Goal: Information Seeking & Learning: Learn about a topic

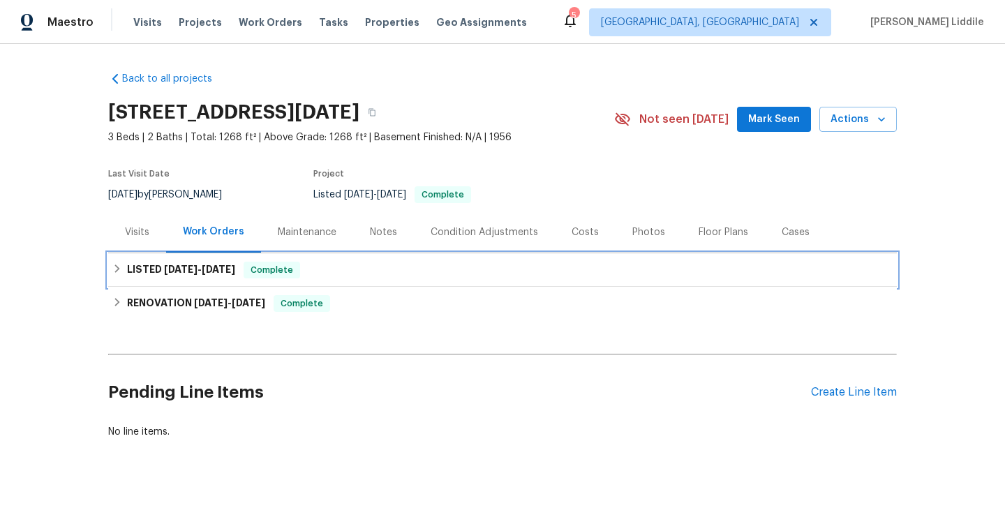
click at [329, 277] on div "LISTED [DATE] - [DATE] Complete" at bounding box center [502, 270] width 780 height 17
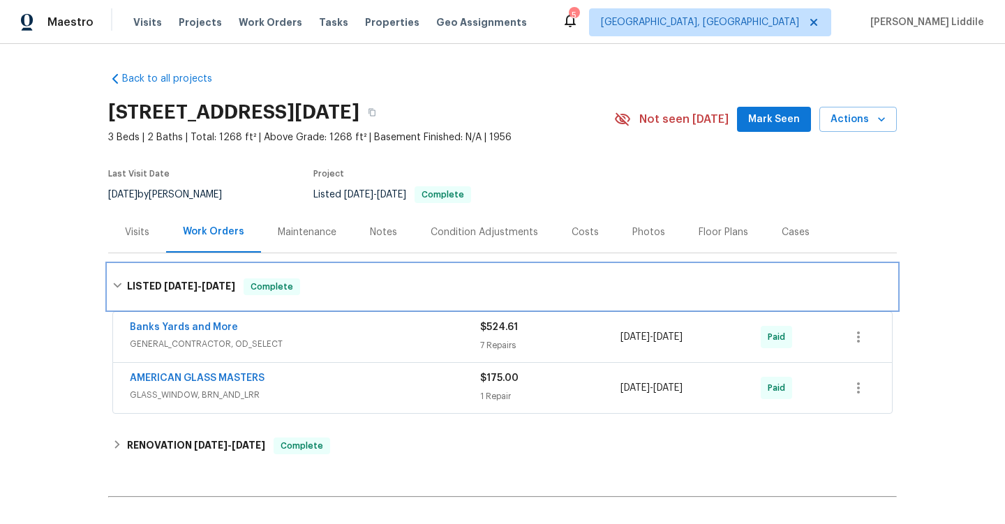
click at [356, 283] on div "LISTED [DATE] - [DATE] Complete" at bounding box center [502, 287] width 780 height 17
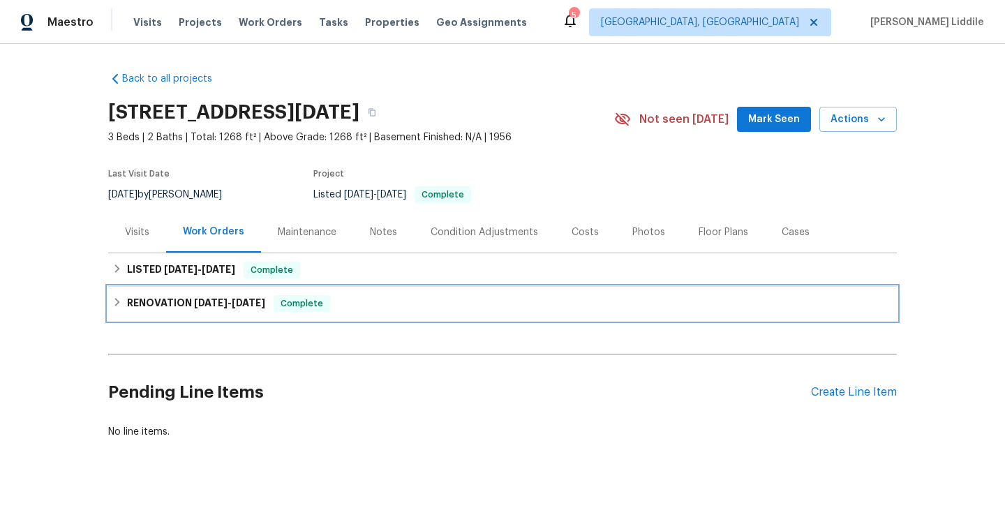
click at [346, 313] on div "RENOVATION [DATE] - [DATE] Complete" at bounding box center [502, 304] width 789 height 34
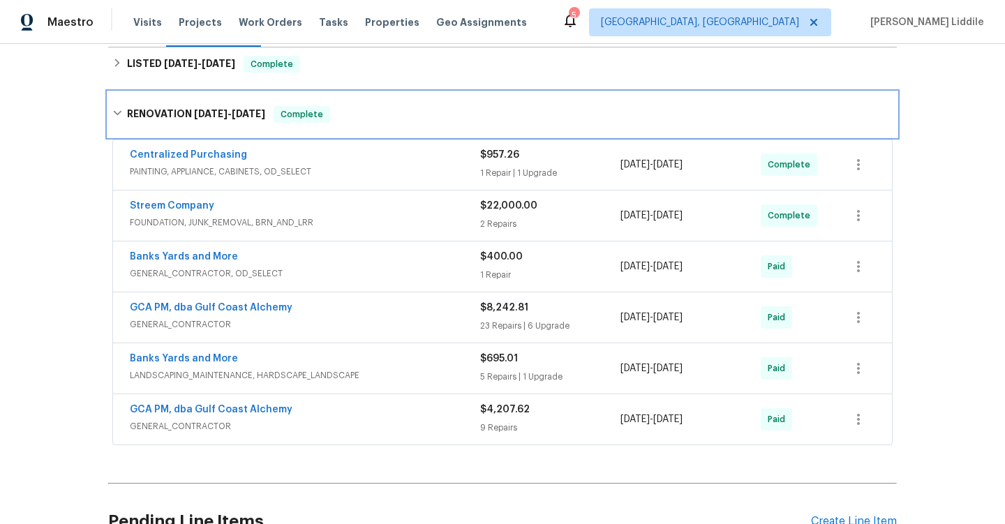
scroll to position [211, 0]
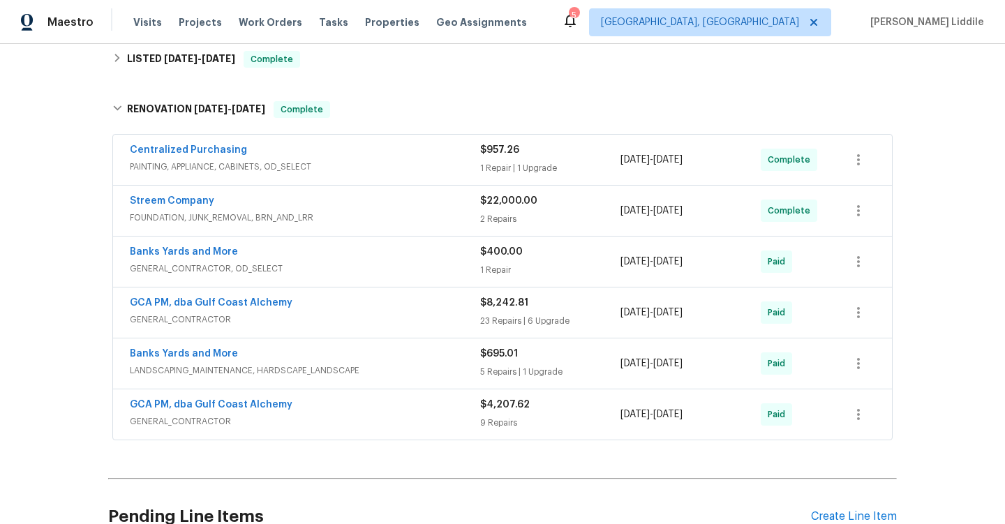
click at [346, 309] on div "GCA PM, dba Gulf Coast Alchemy" at bounding box center [305, 304] width 350 height 17
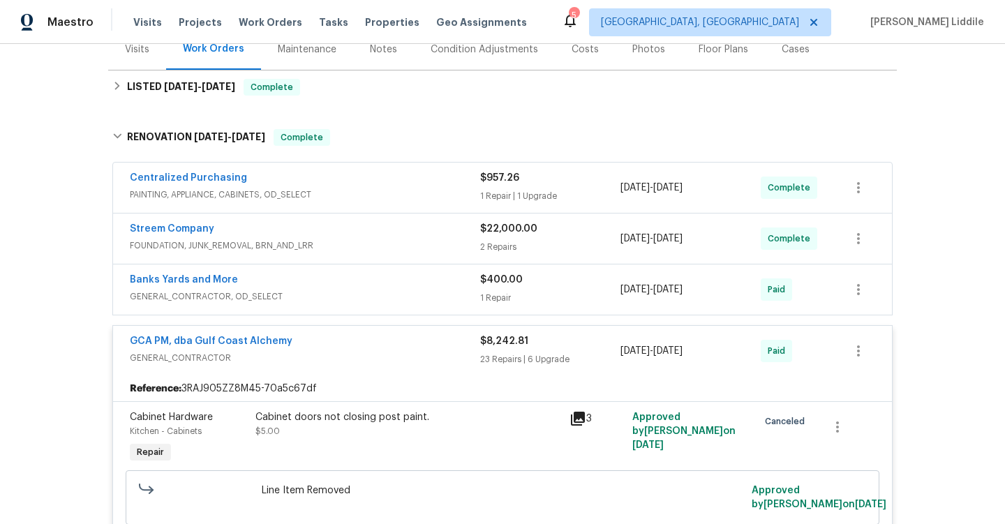
scroll to position [186, 0]
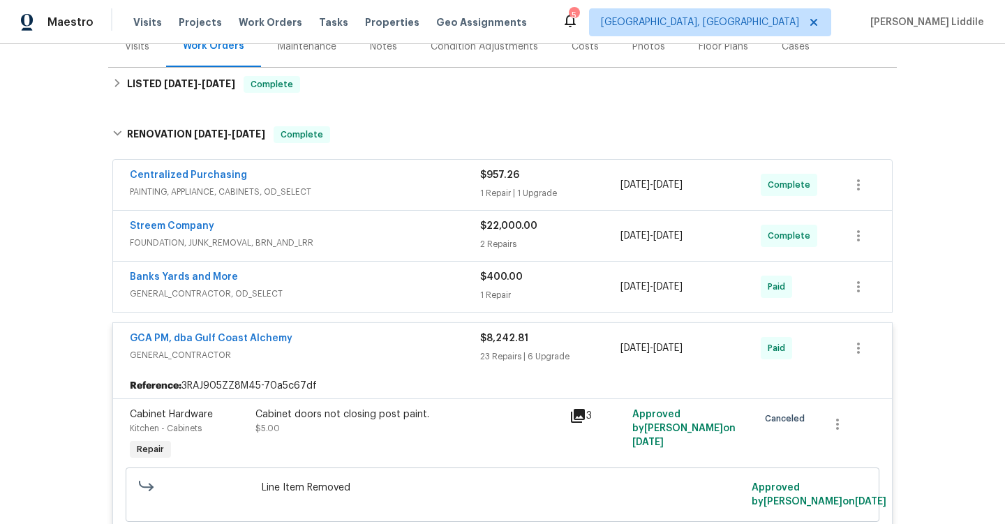
click at [334, 341] on div "GCA PM, dba Gulf Coast Alchemy" at bounding box center [305, 340] width 350 height 17
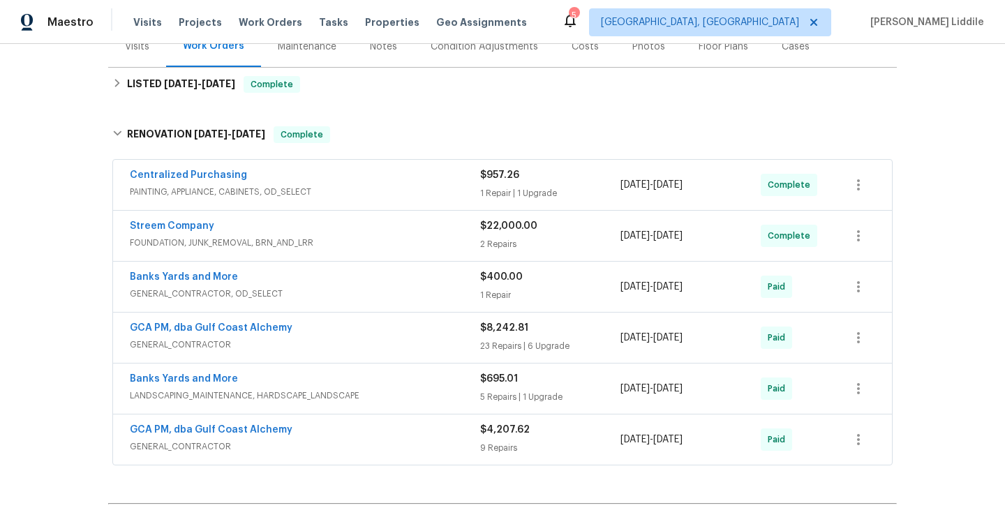
click at [334, 419] on div "GCA PM, dba Gulf Coast Alchemy GENERAL_CONTRACTOR $4,207.62 9 Repairs [DATE] - …" at bounding box center [502, 440] width 779 height 50
click at [343, 428] on div "GCA PM, dba Gulf Coast Alchemy" at bounding box center [305, 431] width 350 height 17
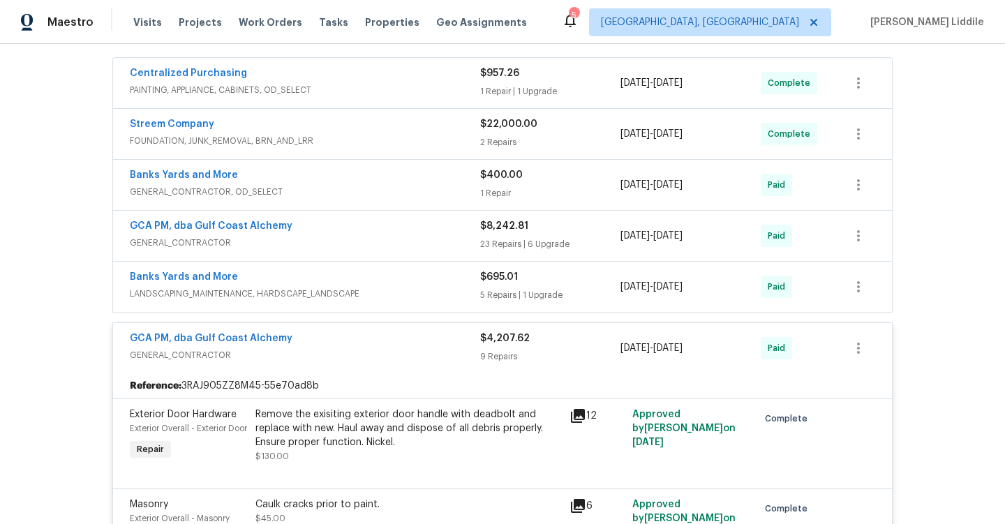
scroll to position [255, 0]
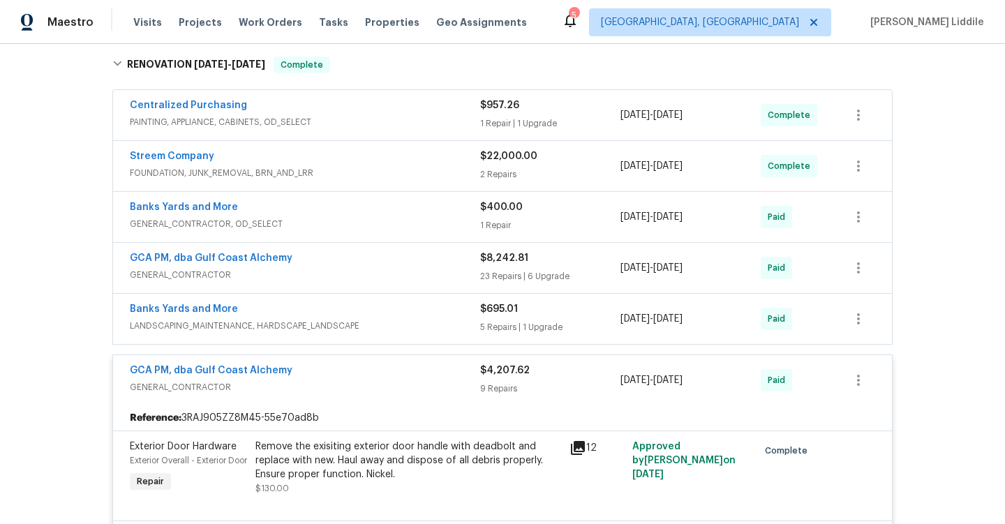
click at [343, 379] on div "GCA PM, dba Gulf Coast Alchemy" at bounding box center [305, 372] width 350 height 17
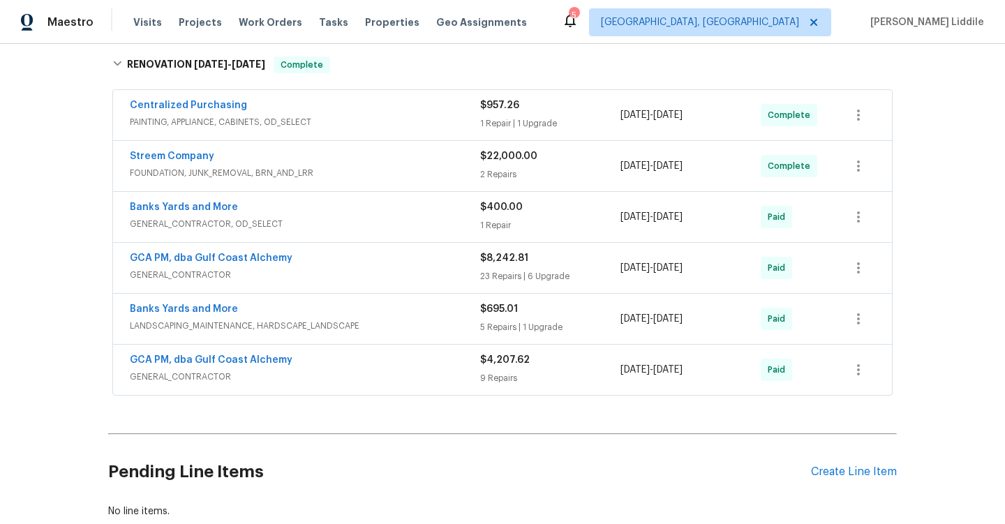
click at [316, 168] on span "FOUNDATION, JUNK_REMOVAL, BRN_AND_LRR" at bounding box center [305, 173] width 350 height 14
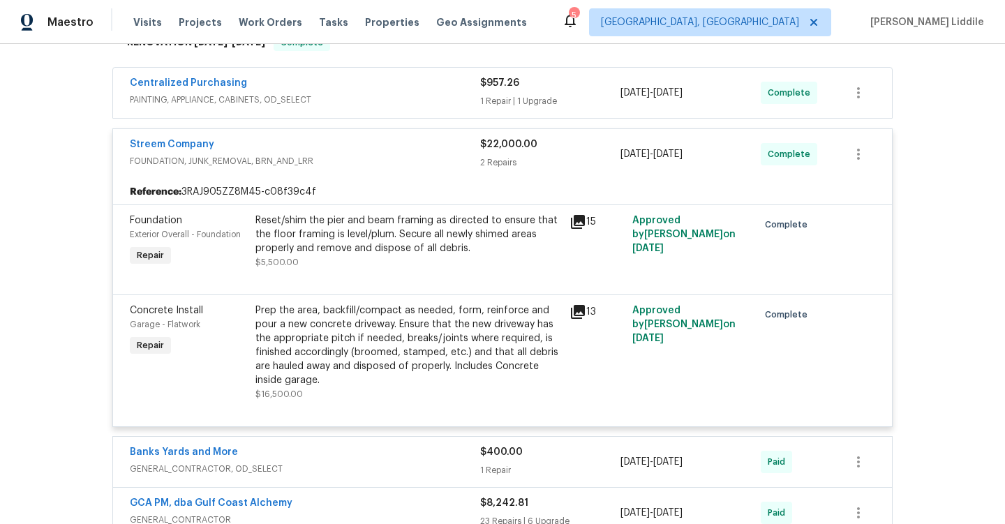
scroll to position [283, 0]
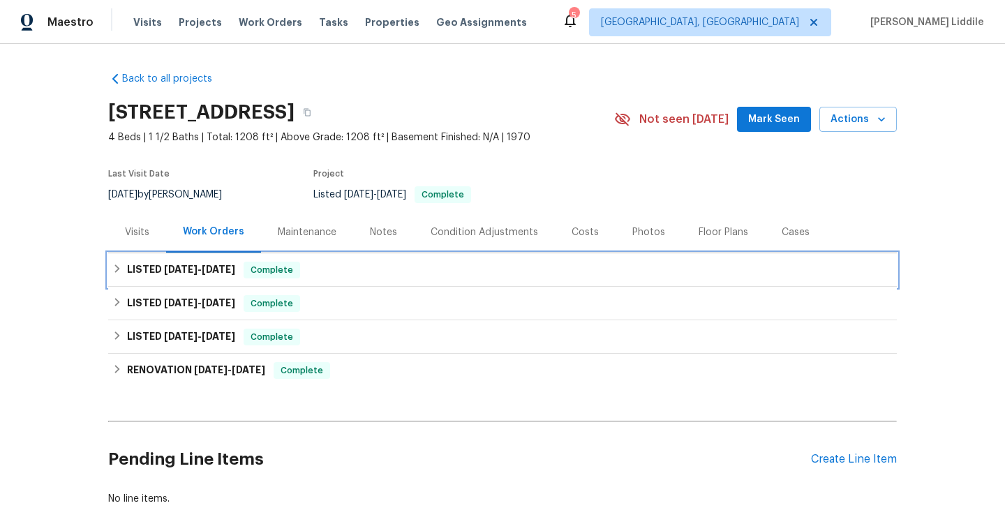
click at [364, 268] on div "LISTED 4/7/25 - 6/29/25 Complete" at bounding box center [502, 270] width 780 height 17
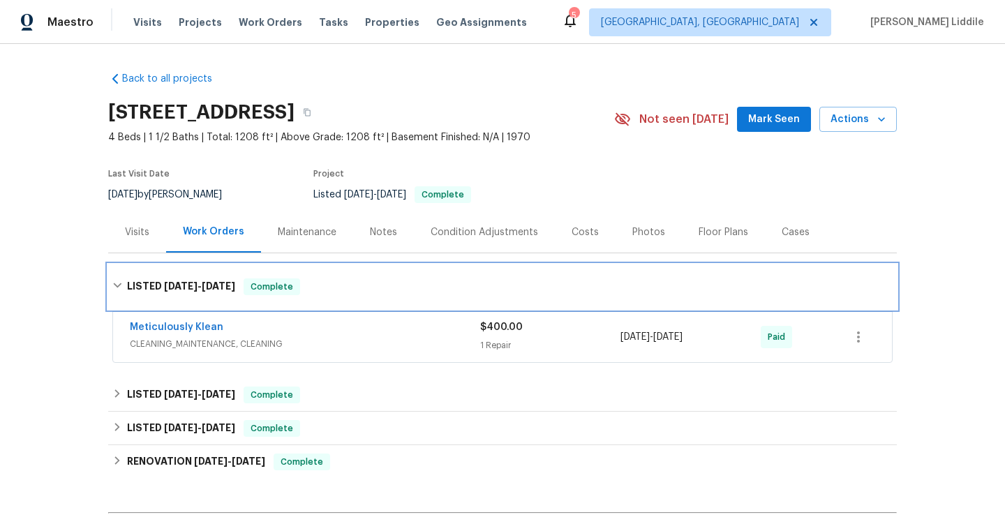
click at [364, 270] on div "LISTED 4/7/25 - 6/29/25 Complete" at bounding box center [502, 287] width 789 height 45
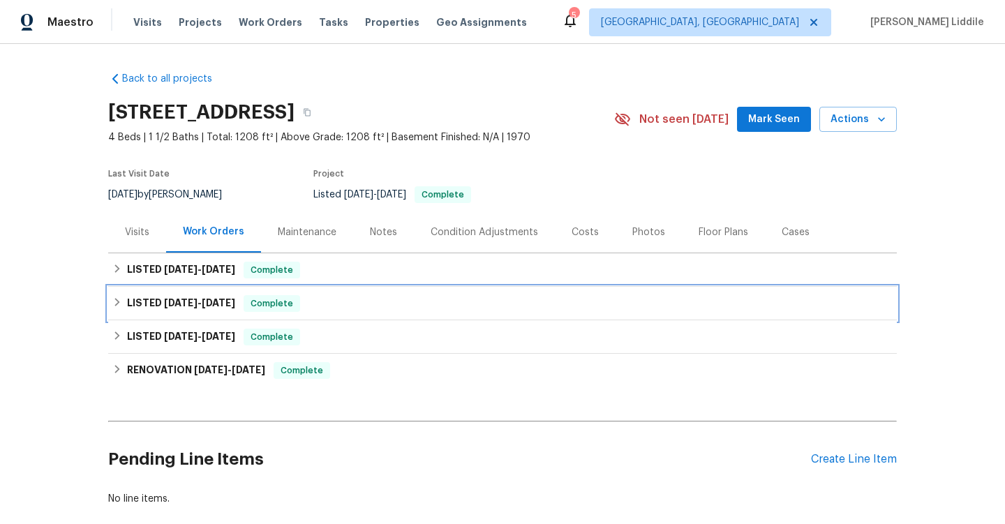
click at [357, 302] on div "LISTED 3/13/25 - 3/17/25 Complete" at bounding box center [502, 303] width 780 height 17
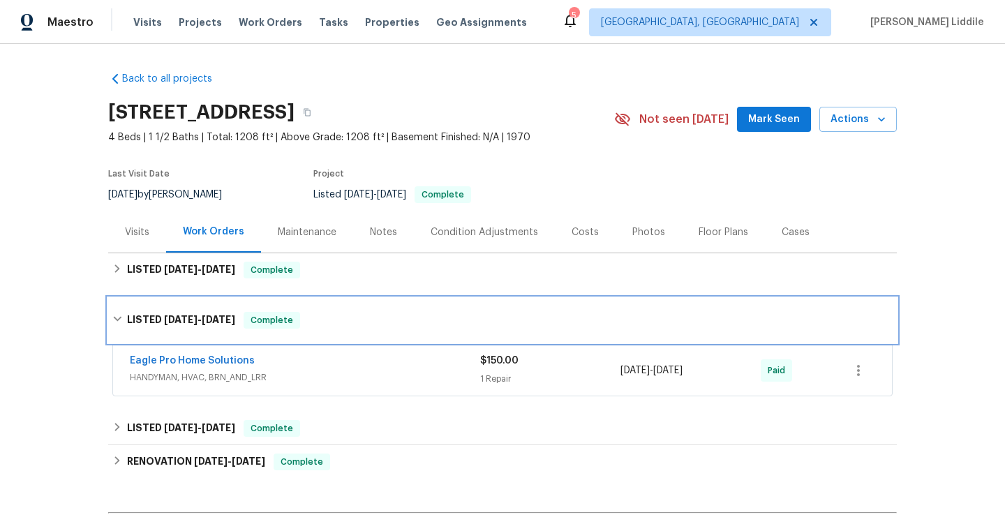
click at [358, 314] on div "LISTED 3/13/25 - 3/17/25 Complete" at bounding box center [502, 320] width 780 height 17
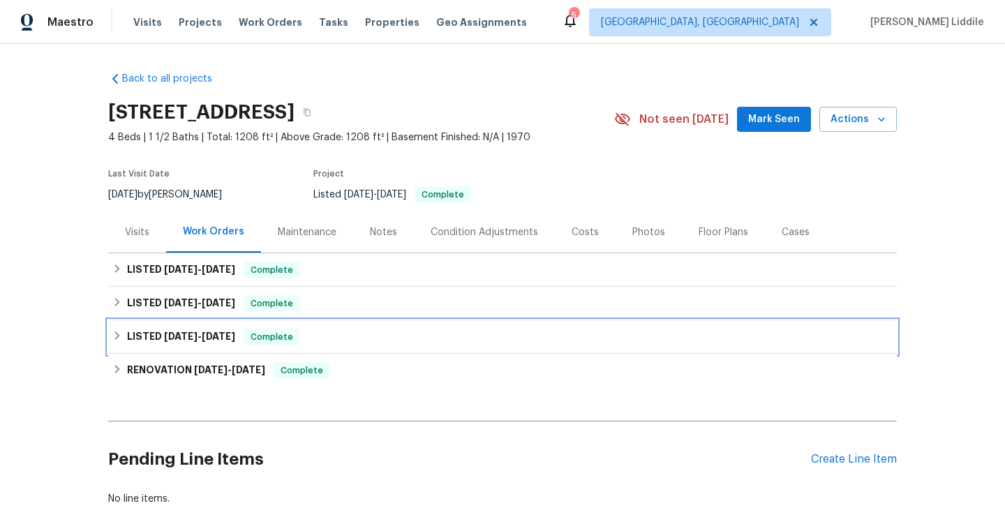
click at [359, 344] on div "LISTED 2/21/25 - 2/22/25 Complete" at bounding box center [502, 337] width 780 height 17
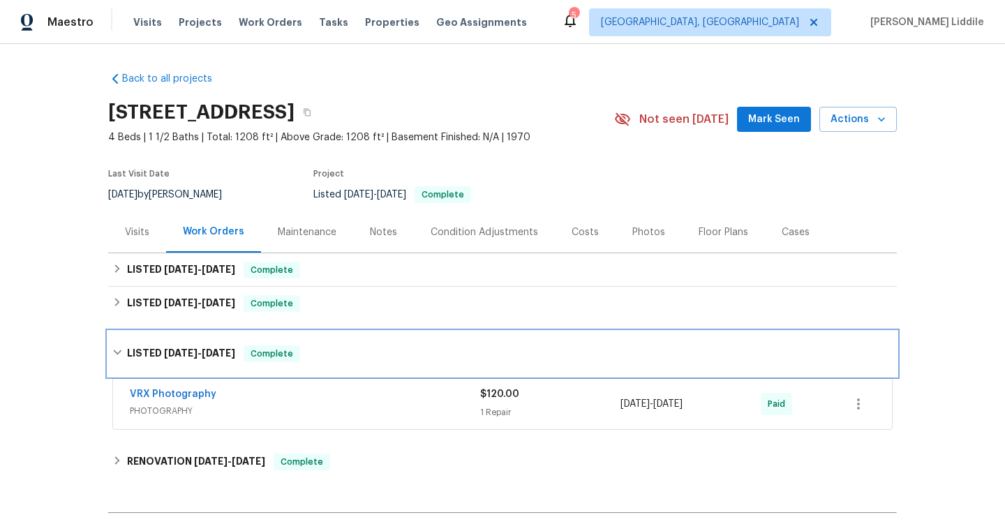
click at [358, 350] on div "LISTED 2/21/25 - 2/22/25 Complete" at bounding box center [502, 354] width 780 height 17
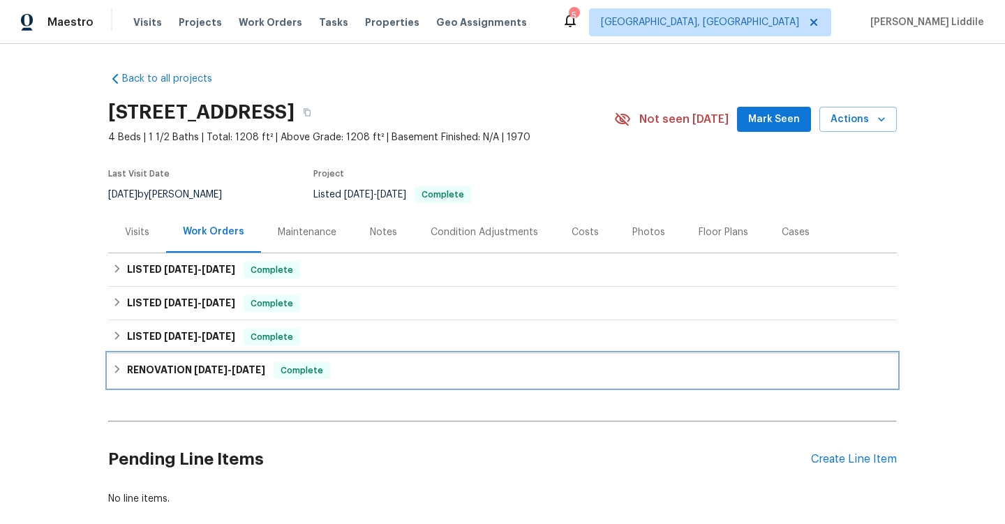
click at [357, 373] on div "RENOVATION 11/18/24 - 11/26/24 Complete" at bounding box center [502, 370] width 780 height 17
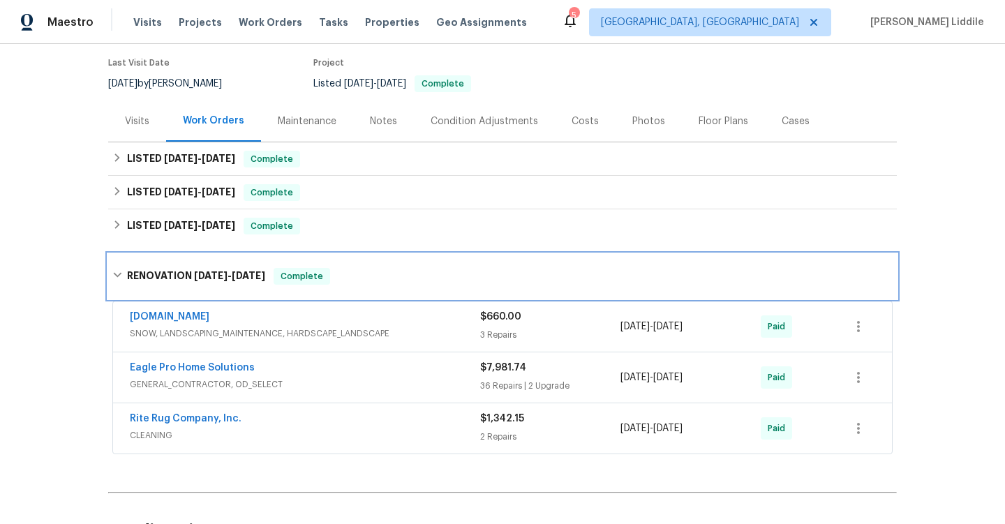
scroll to position [124, 0]
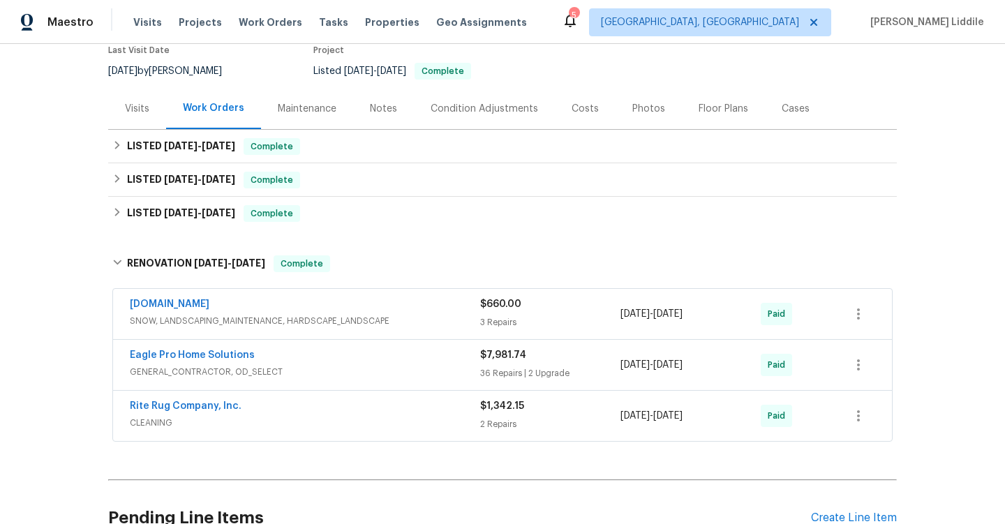
click at [359, 362] on div "Eagle Pro Home Solutions" at bounding box center [305, 356] width 350 height 17
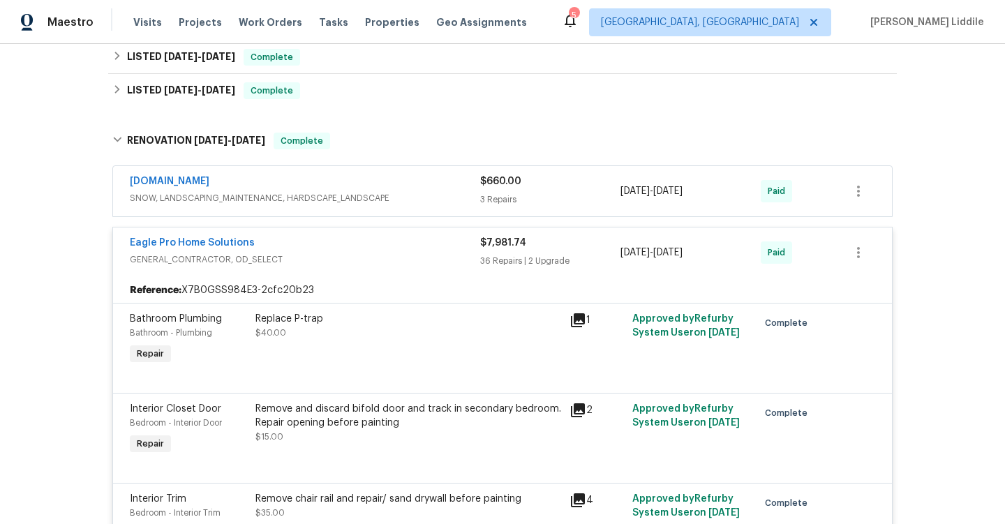
scroll to position [0, 0]
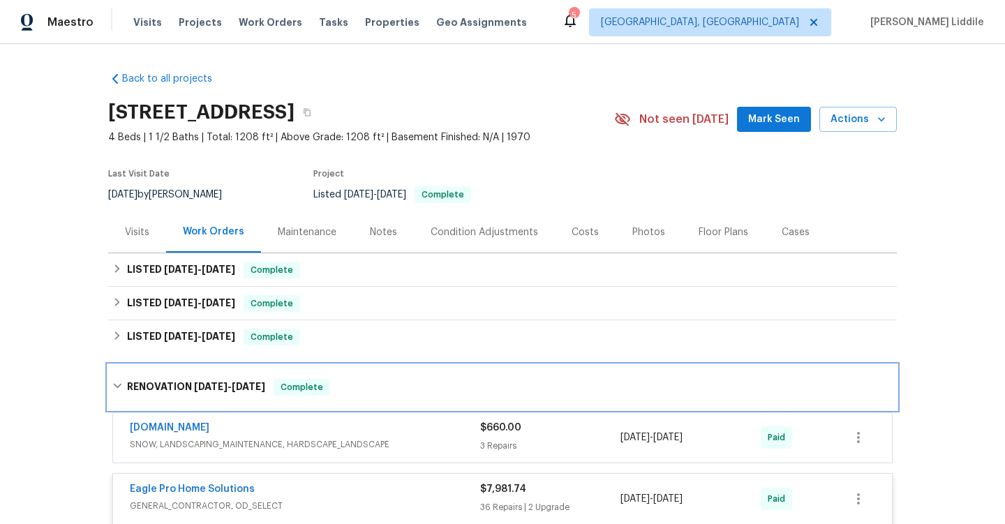
click at [290, 380] on span "Complete" at bounding box center [302, 387] width 54 height 14
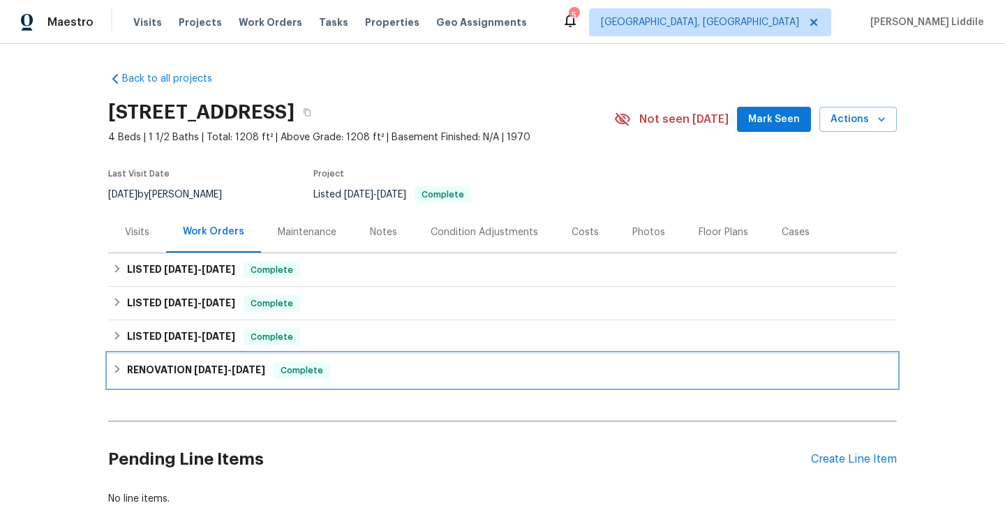
click at [265, 377] on h6 "RENOVATION 11/18/24 - 11/26/24" at bounding box center [196, 370] width 138 height 17
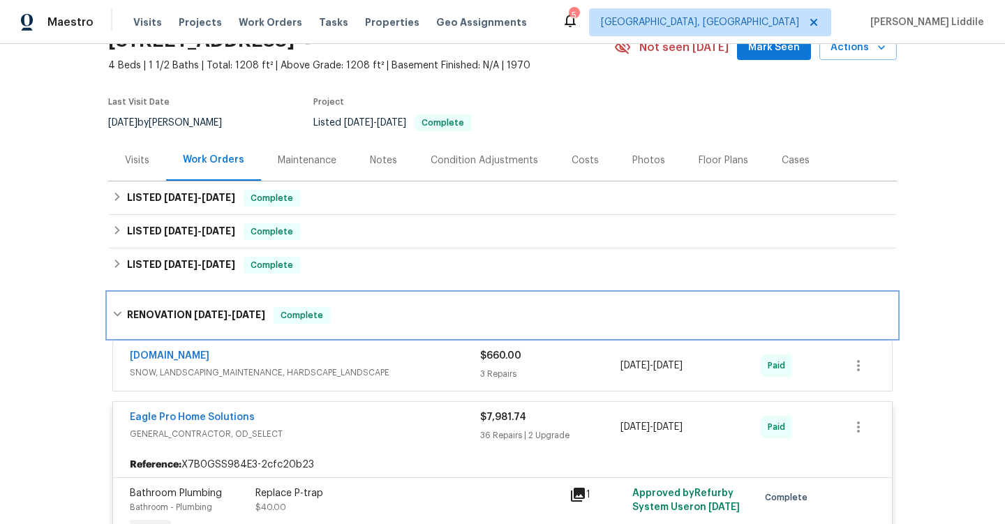
scroll to position [57, 0]
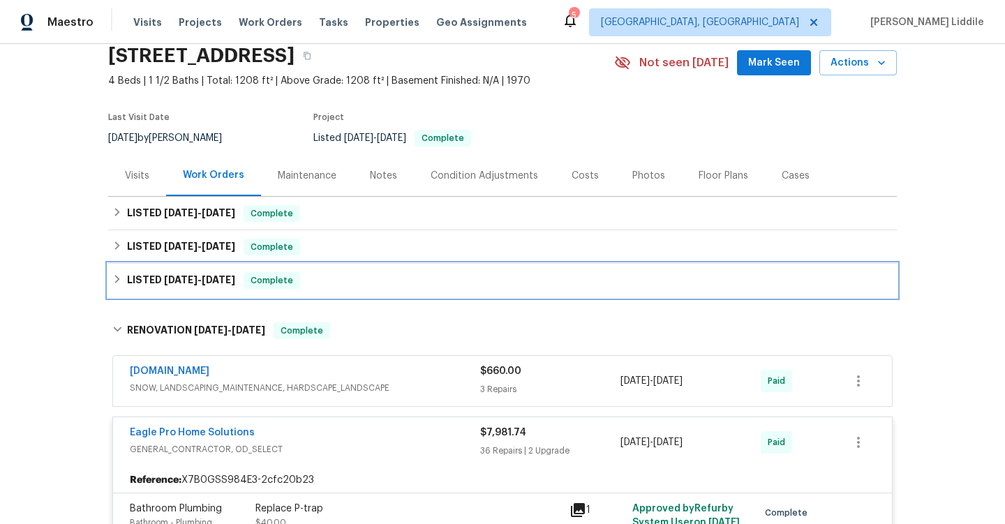
click at [276, 292] on div "LISTED 2/21/25 - 2/22/25 Complete" at bounding box center [502, 281] width 789 height 34
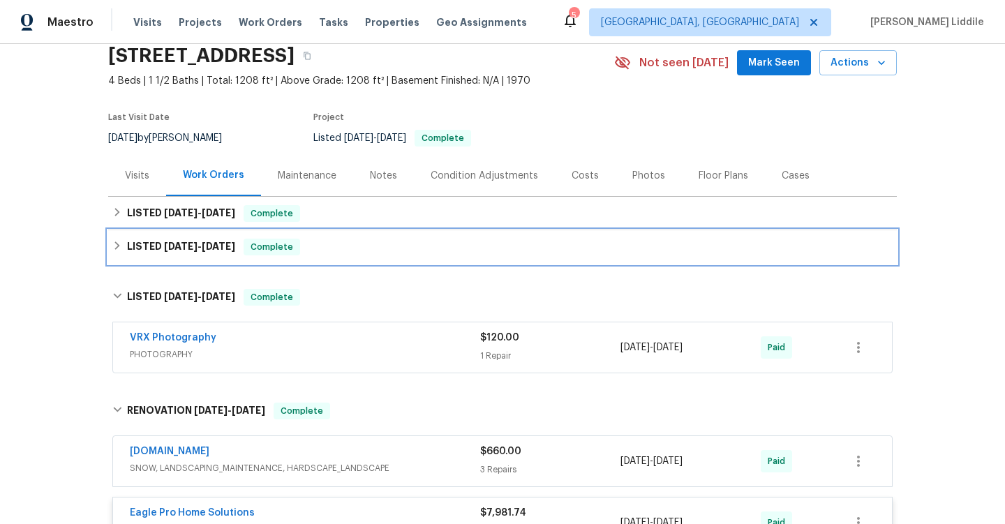
click at [278, 260] on div "LISTED 3/13/25 - 3/17/25 Complete" at bounding box center [502, 247] width 789 height 34
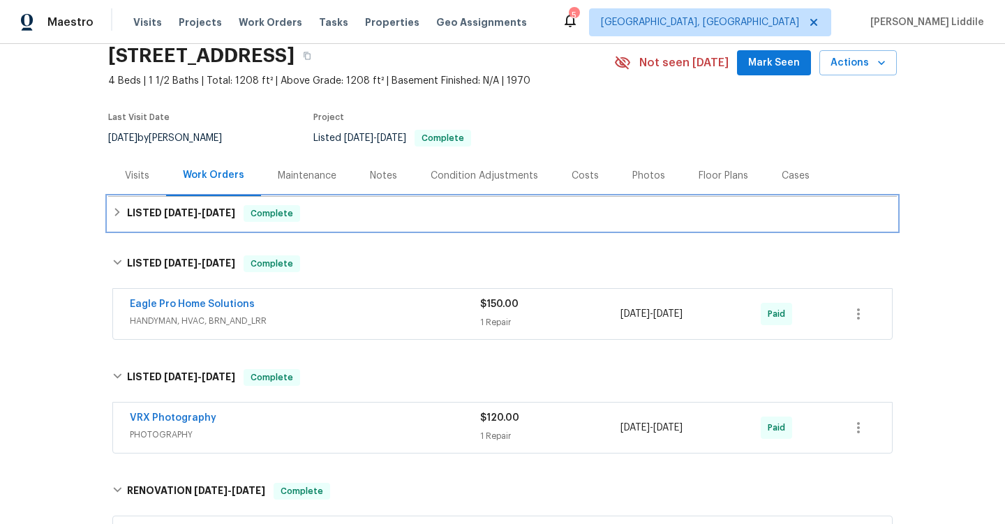
click at [272, 229] on div "LISTED 4/7/25 - 6/29/25 Complete" at bounding box center [502, 214] width 789 height 34
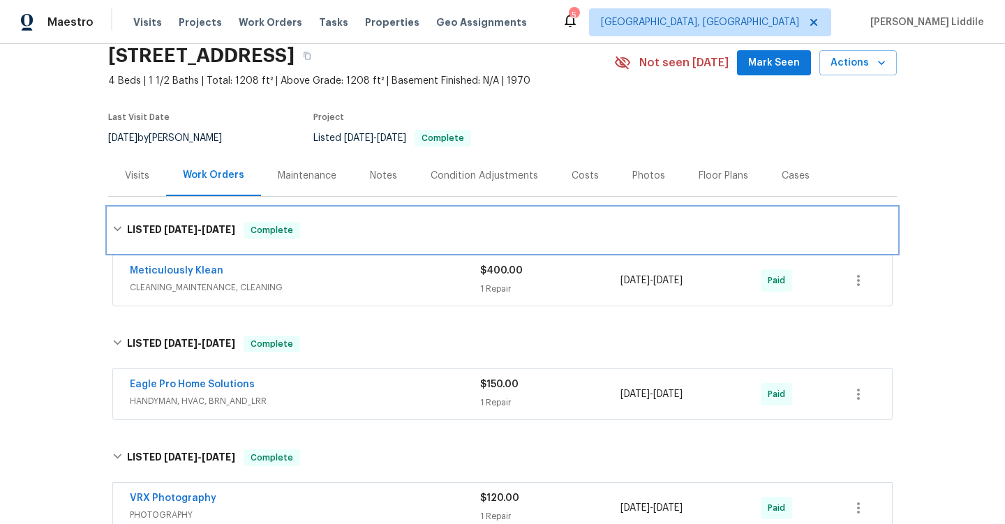
click at [265, 228] on span "Complete" at bounding box center [272, 230] width 54 height 14
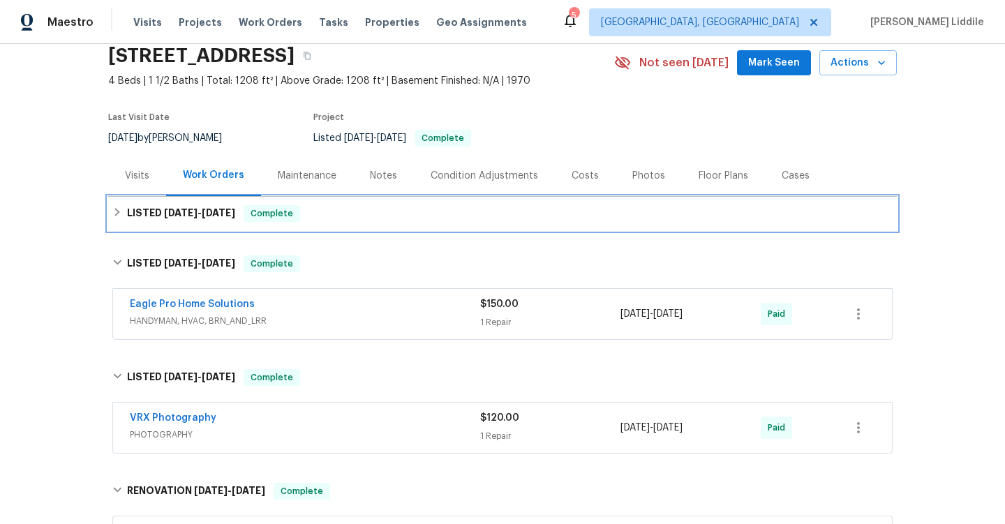
click at [249, 228] on div "LISTED 4/7/25 - 6/29/25 Complete" at bounding box center [502, 214] width 789 height 34
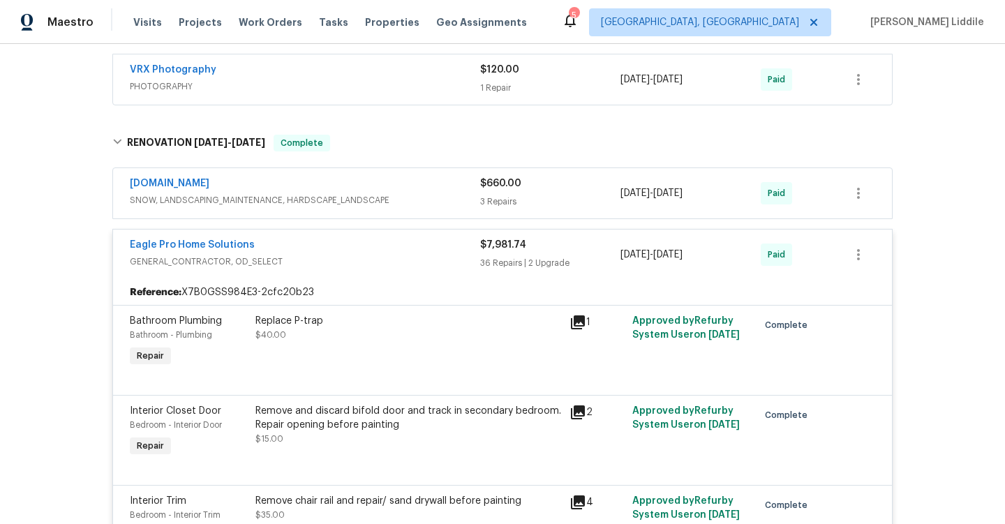
scroll to position [0, 0]
